Goal: Understand process/instructions: Learn how to perform a task or action

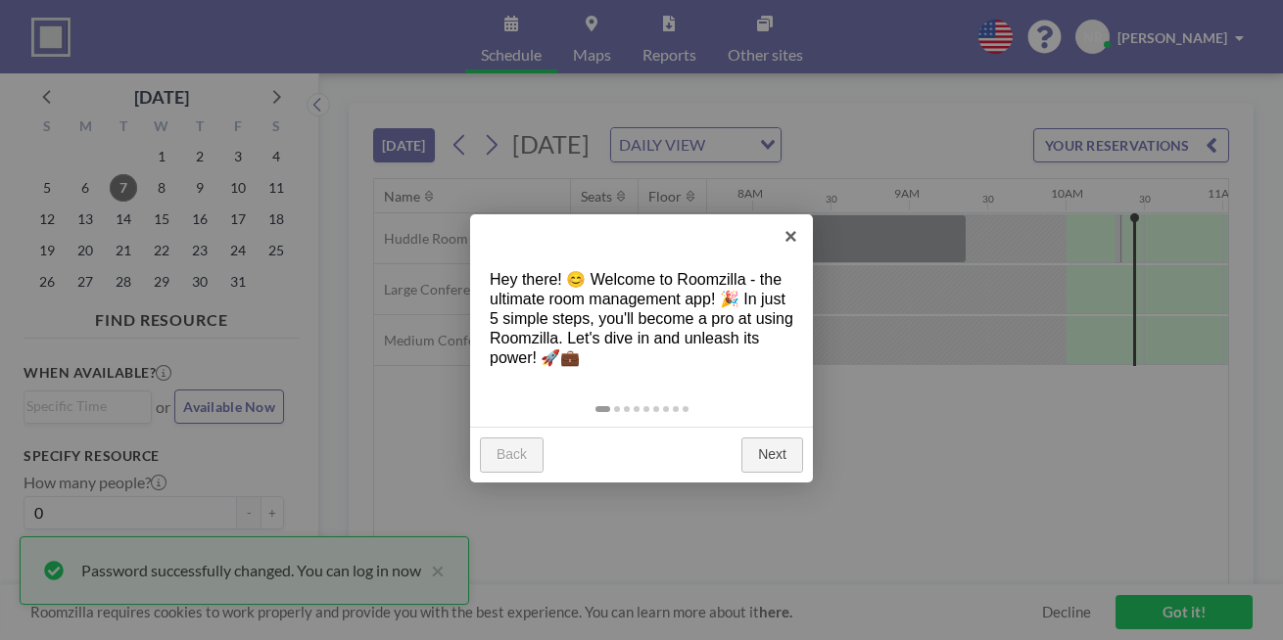
scroll to position [0, 1209]
click at [783, 438] on link "Next" at bounding box center [772, 455] width 62 height 35
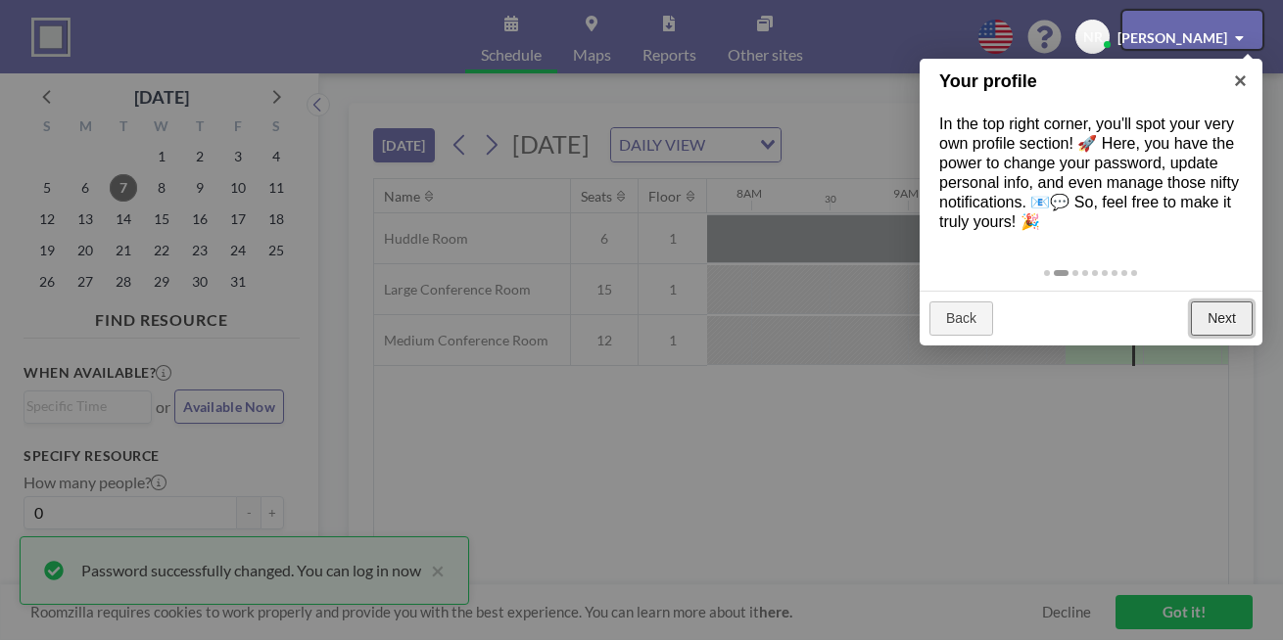
click at [1216, 302] on link "Next" at bounding box center [1222, 319] width 62 height 35
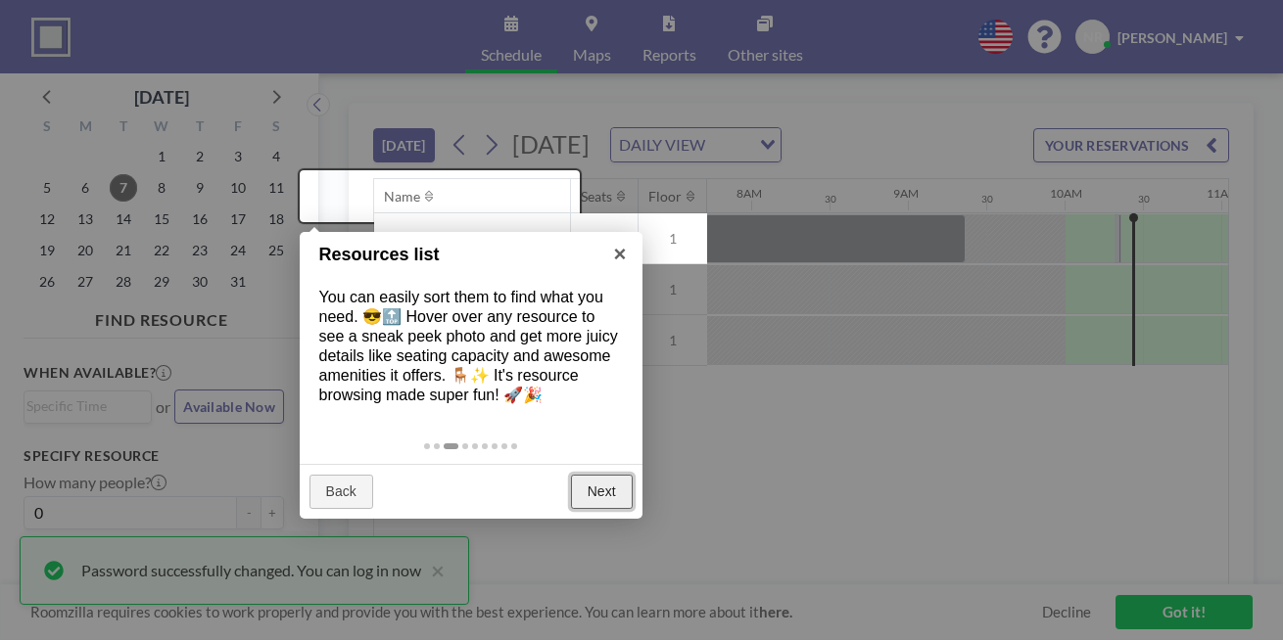
click at [614, 475] on link "Next" at bounding box center [602, 492] width 62 height 35
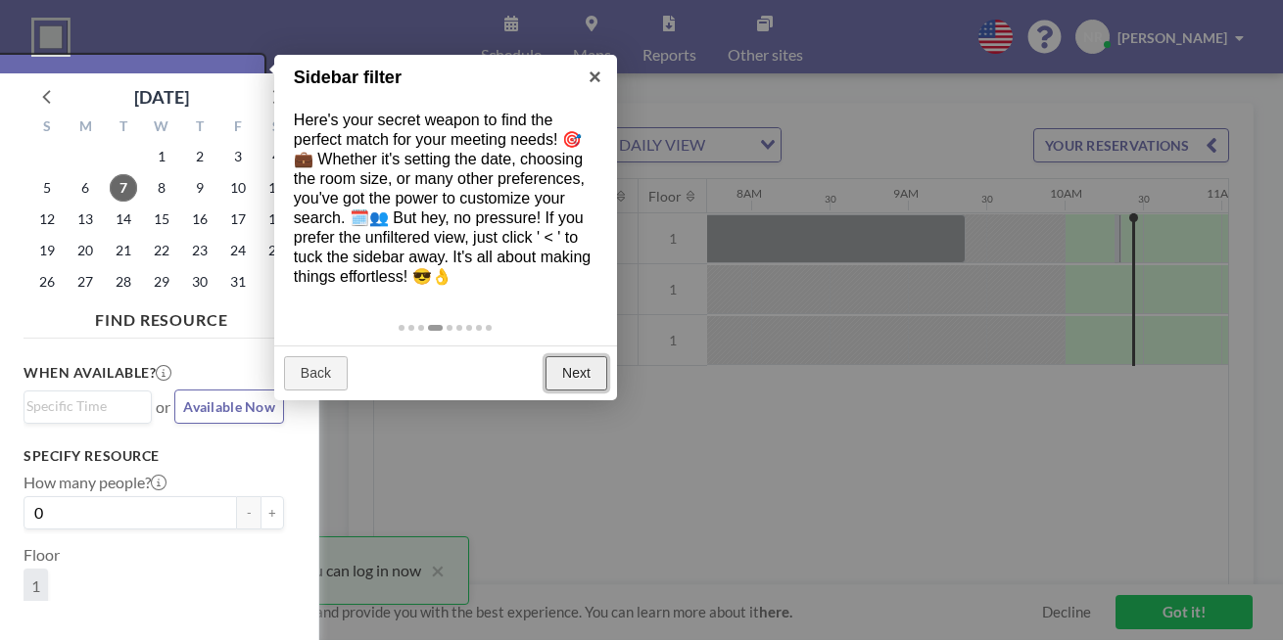
scroll to position [5, 0]
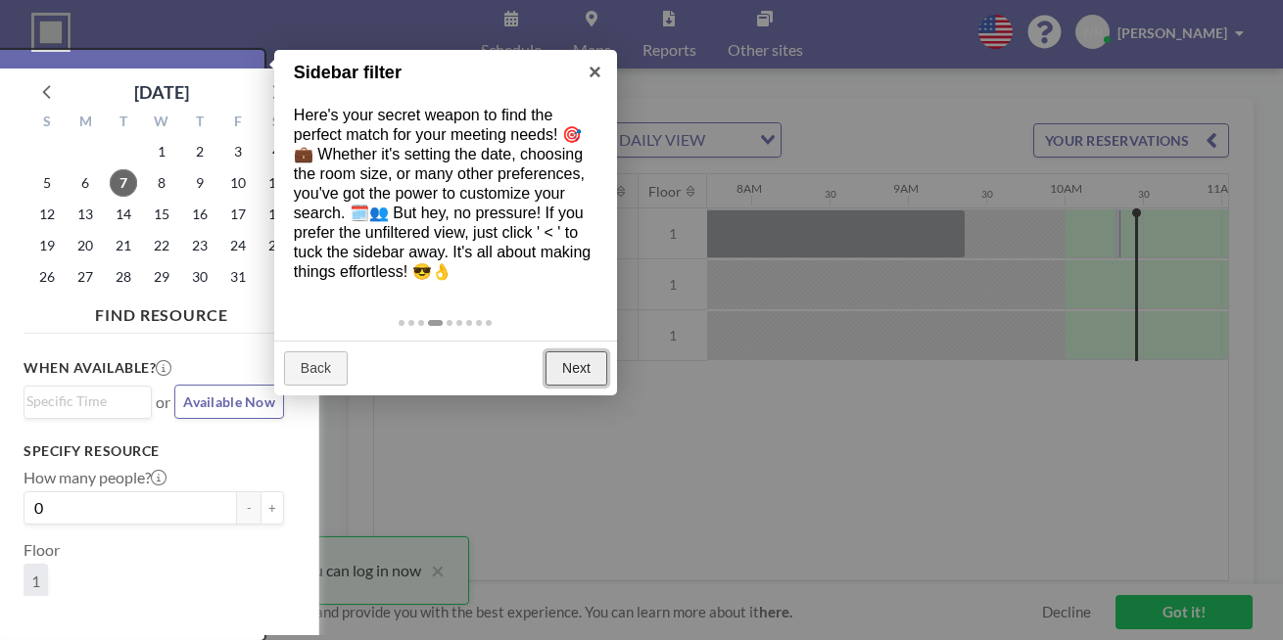
click at [564, 352] on link "Next" at bounding box center [576, 369] width 62 height 35
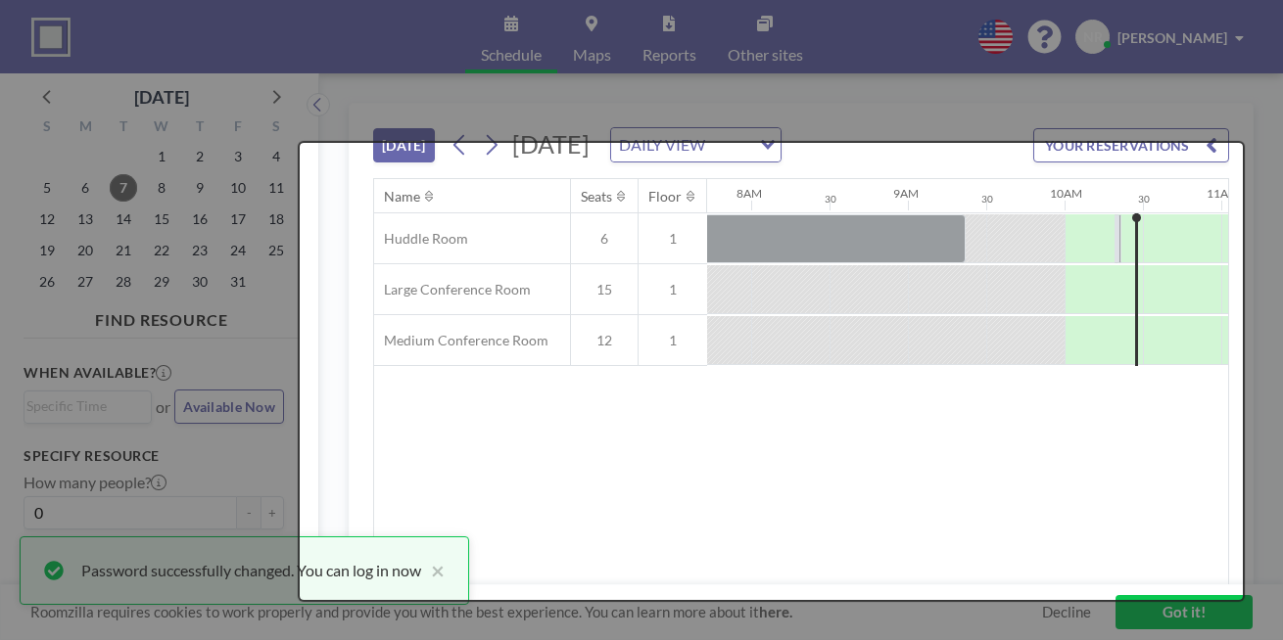
scroll to position [0, 0]
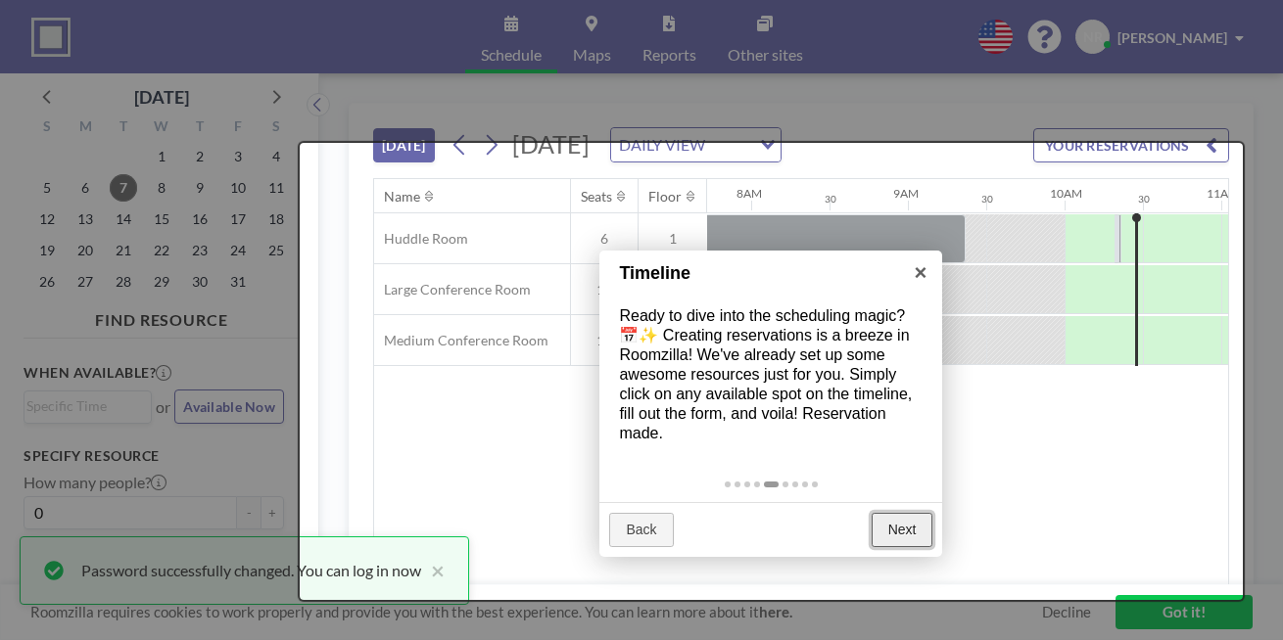
click at [905, 513] on link "Next" at bounding box center [902, 530] width 62 height 35
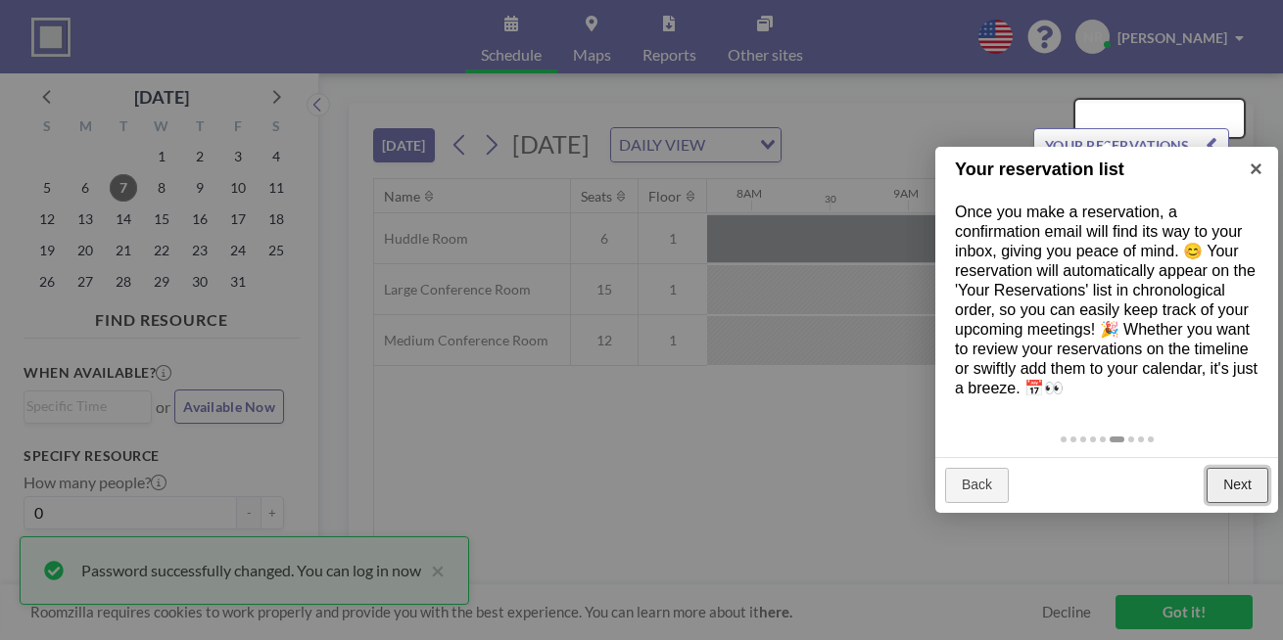
click at [1243, 468] on link "Next" at bounding box center [1237, 485] width 62 height 35
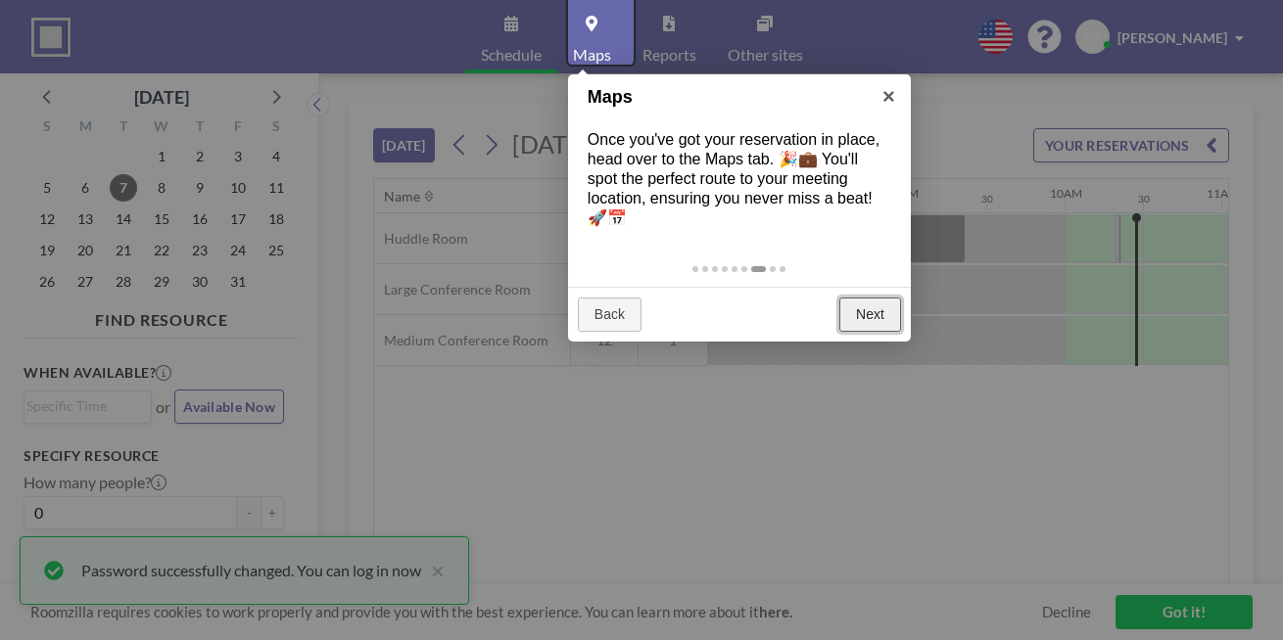
click at [875, 298] on link "Next" at bounding box center [870, 315] width 62 height 35
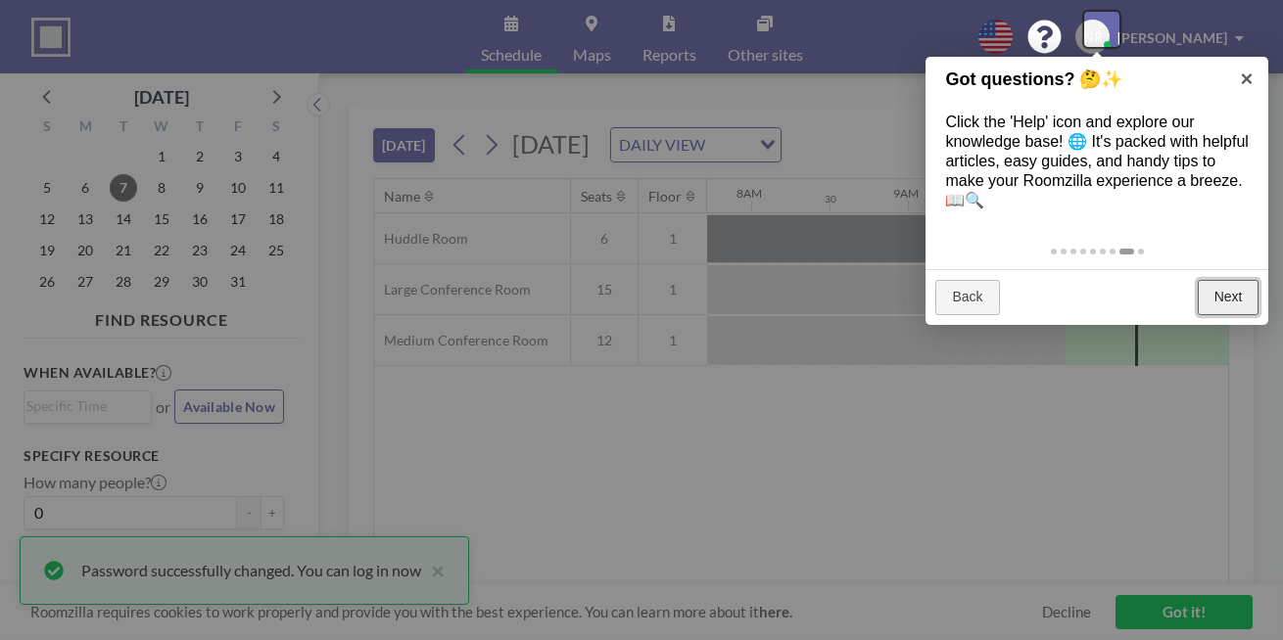
click at [1230, 280] on link "Next" at bounding box center [1229, 297] width 62 height 35
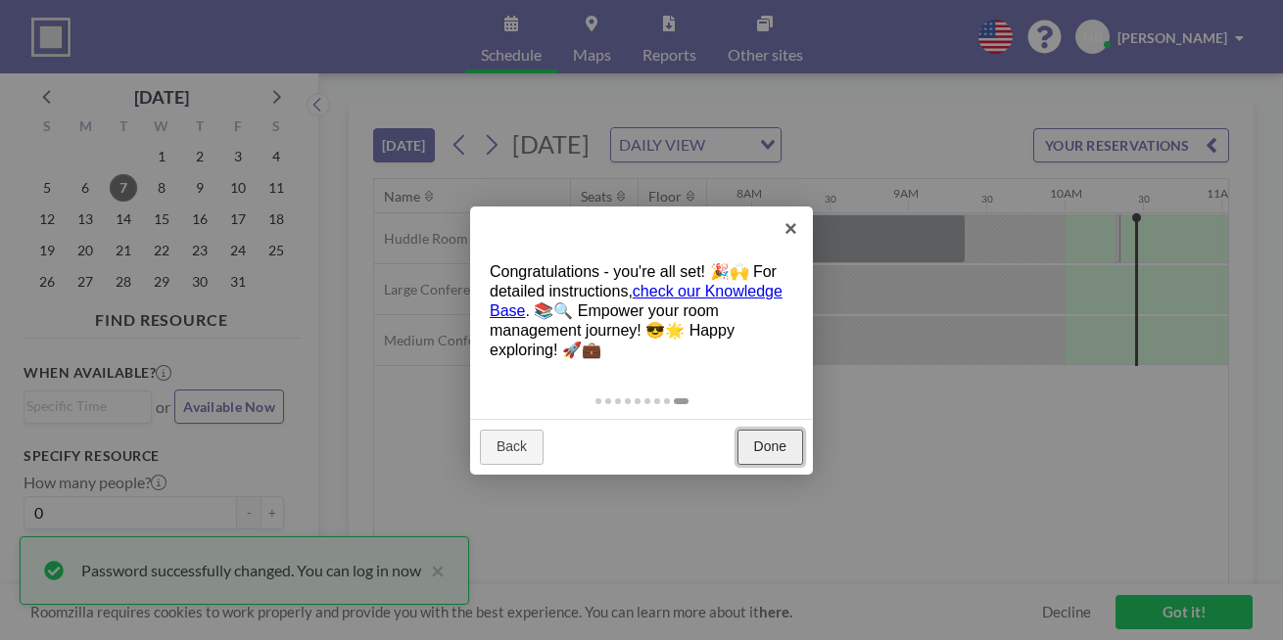
click at [793, 430] on link "Done" at bounding box center [770, 447] width 66 height 35
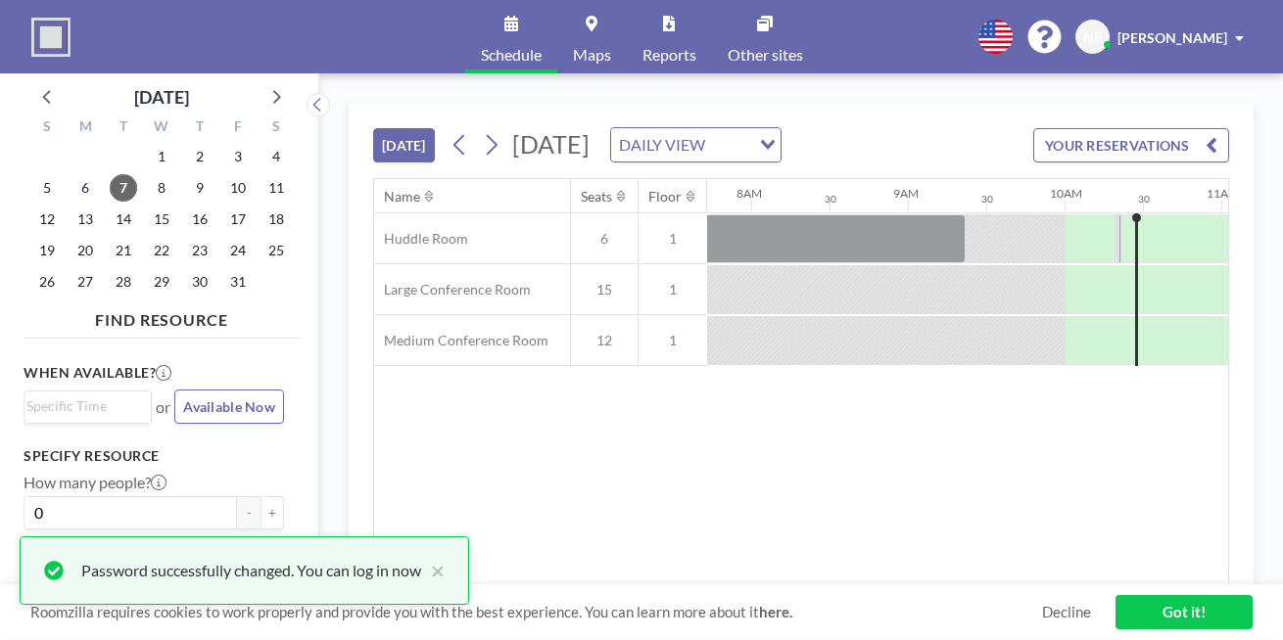
click at [1183, 616] on link "Got it!" at bounding box center [1183, 612] width 137 height 34
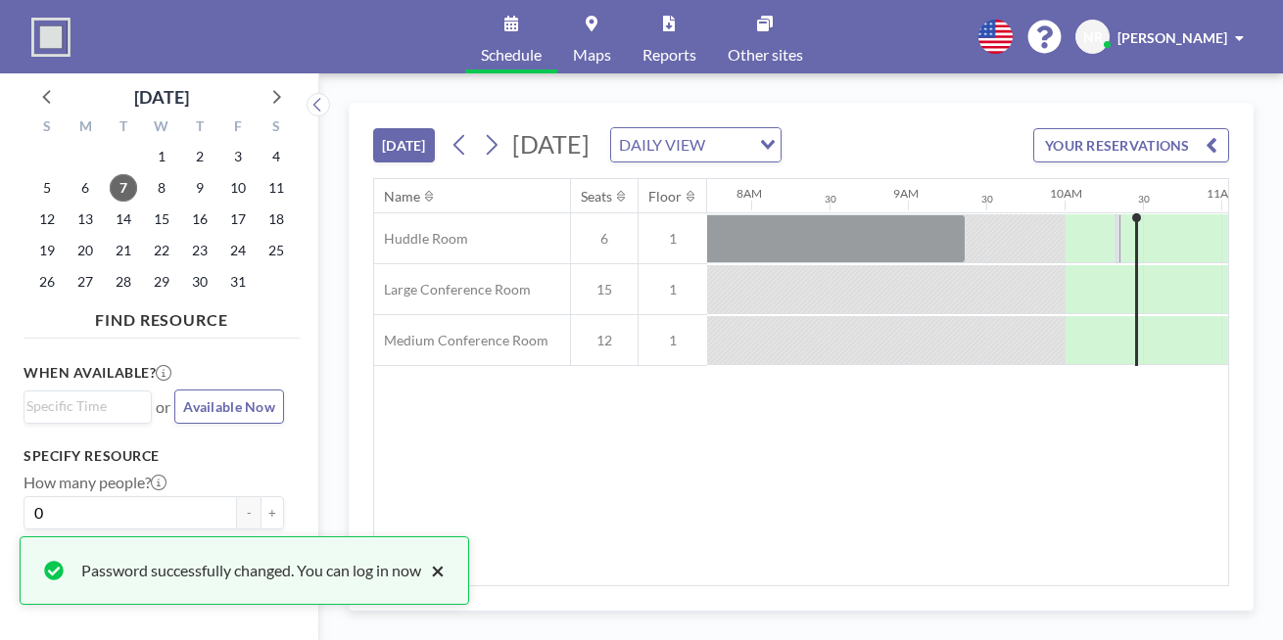
click at [421, 578] on button "×" at bounding box center [432, 570] width 23 height 23
